Goal: Task Accomplishment & Management: Manage account settings

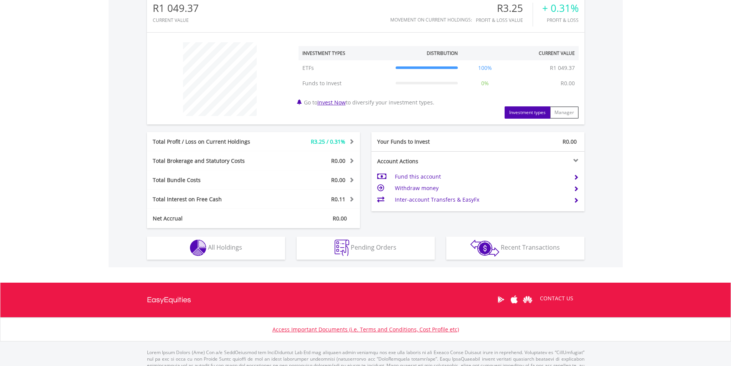
scroll to position [269, 0]
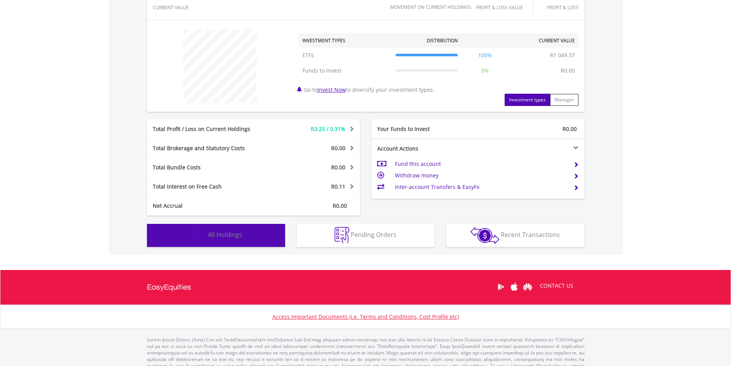
click at [223, 236] on span "All Holdings" at bounding box center [225, 234] width 34 height 8
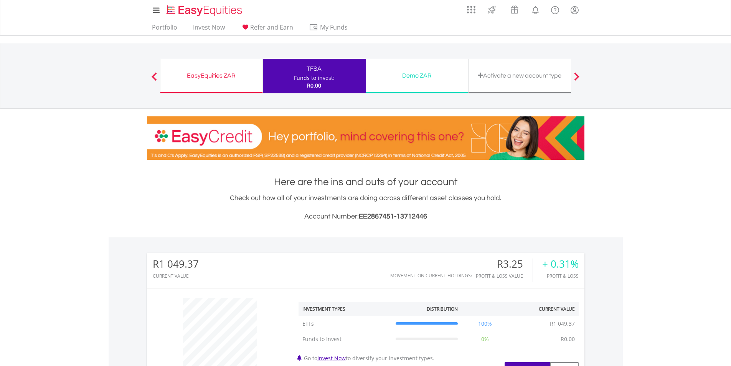
scroll to position [0, 0]
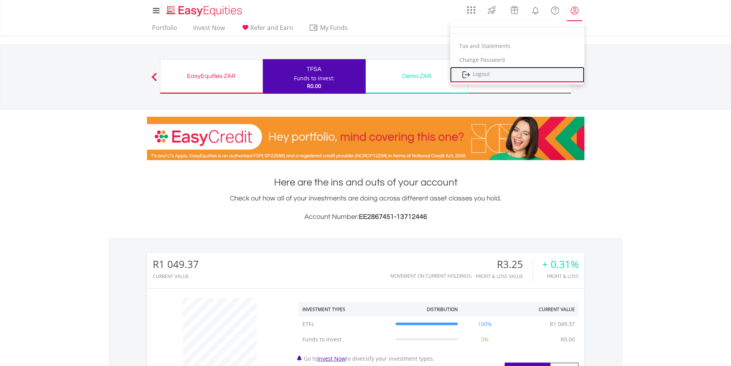
click at [487, 73] on link "Logout" at bounding box center [517, 75] width 134 height 16
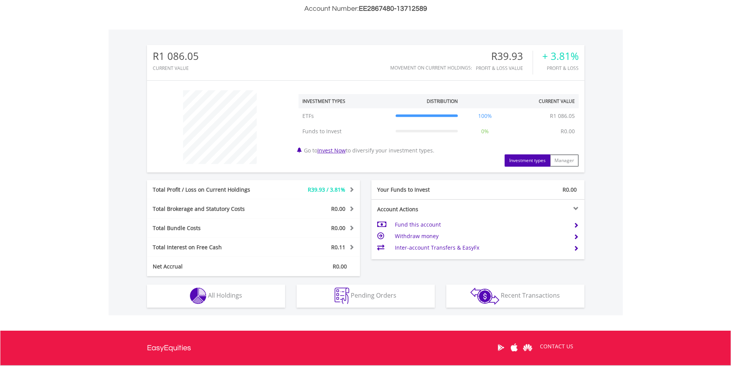
scroll to position [207, 0]
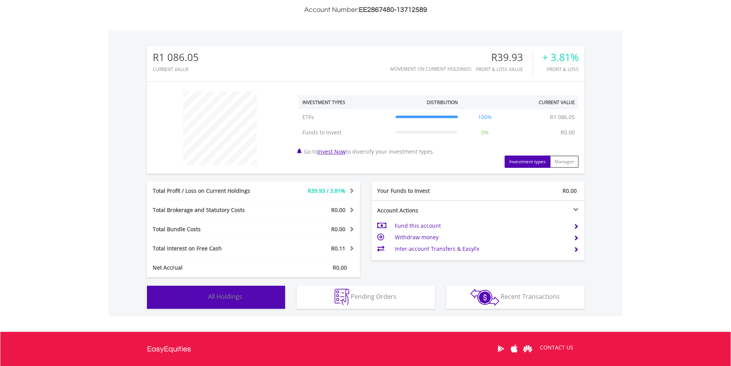
click at [235, 298] on span "All Holdings" at bounding box center [225, 296] width 34 height 8
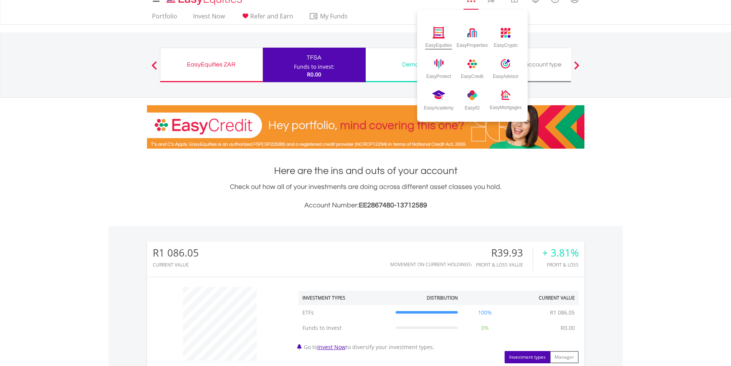
scroll to position [0, 0]
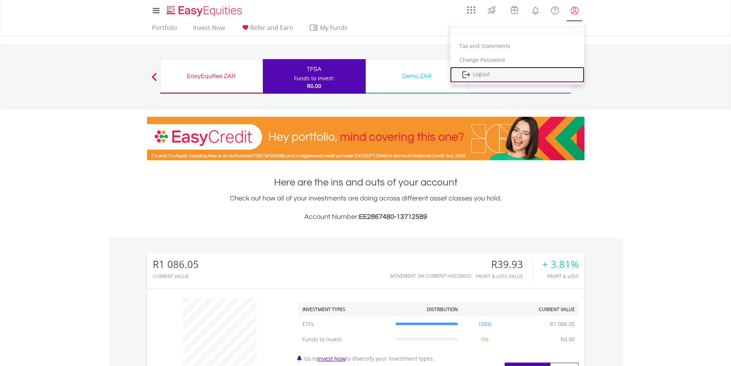
click at [493, 73] on link "Logout" at bounding box center [517, 75] width 134 height 16
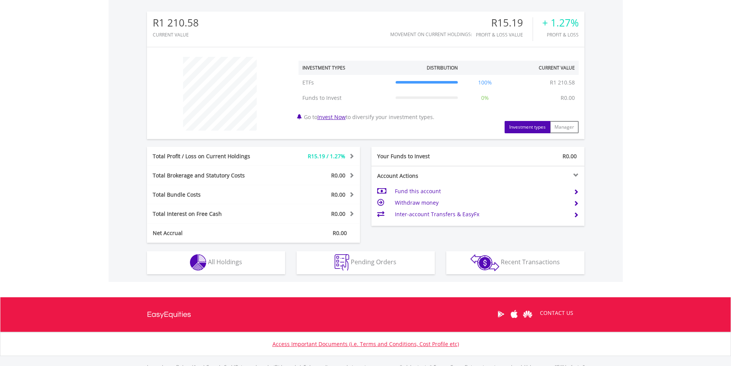
scroll to position [243, 0]
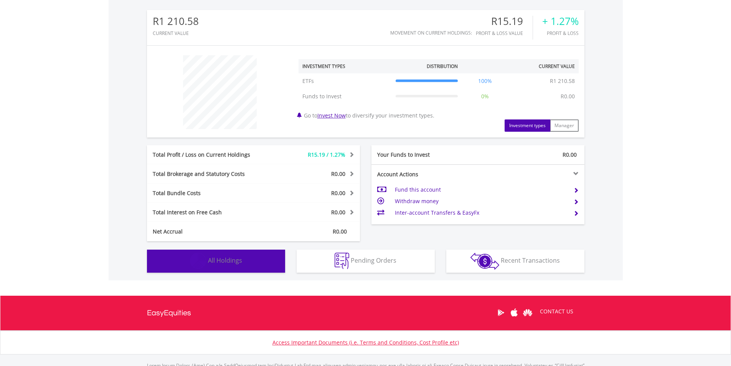
click at [228, 258] on span "All Holdings" at bounding box center [225, 260] width 34 height 8
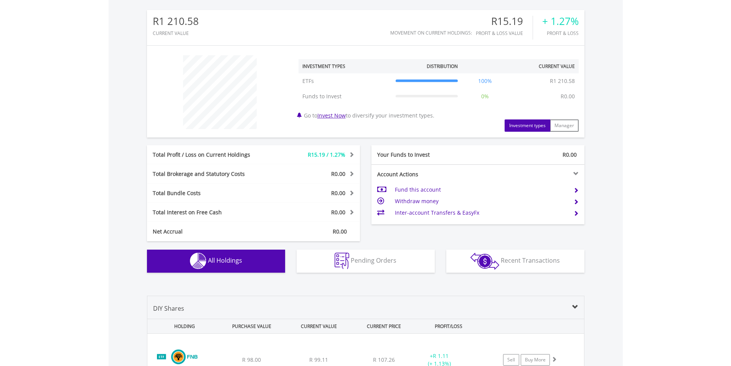
scroll to position [538, 0]
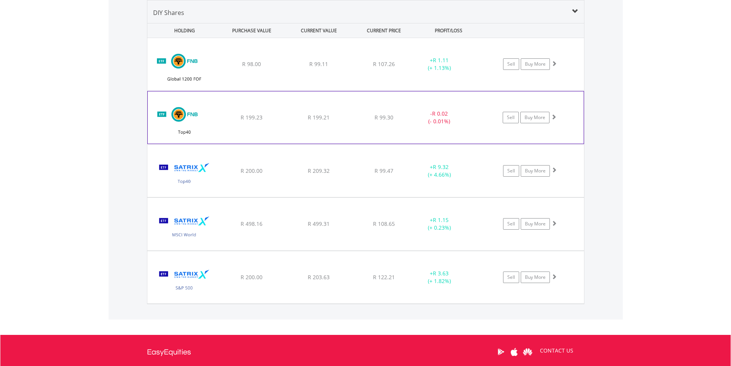
click at [181, 115] on img at bounding box center [185, 121] width 66 height 41
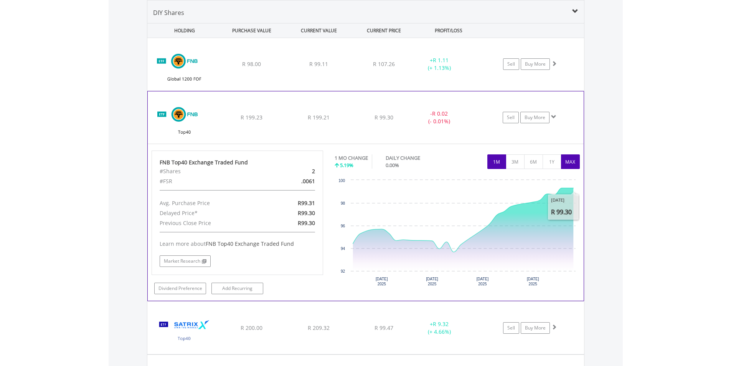
click at [571, 164] on button "MAX" at bounding box center [570, 161] width 19 height 15
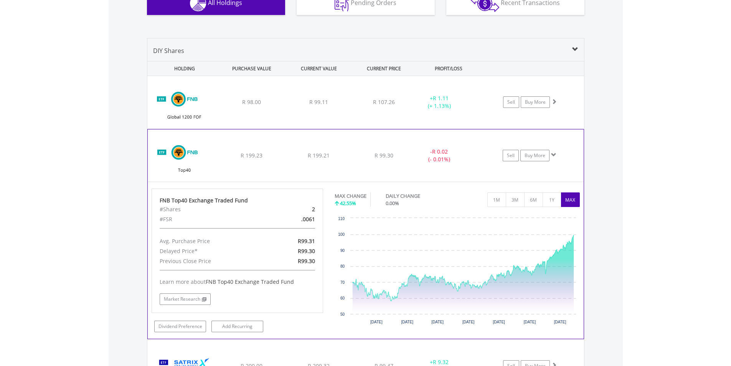
scroll to position [500, 0]
